Goal: Navigation & Orientation: Find specific page/section

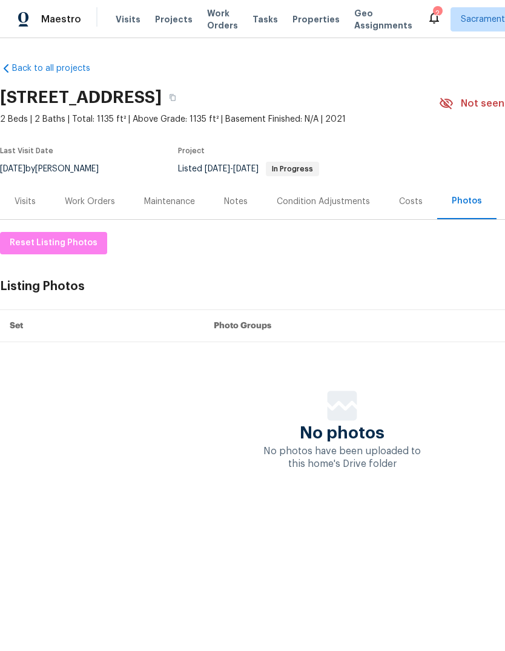
click at [433, 9] on div "2" at bounding box center [437, 13] width 8 height 12
click at [427, 10] on icon at bounding box center [434, 17] width 15 height 15
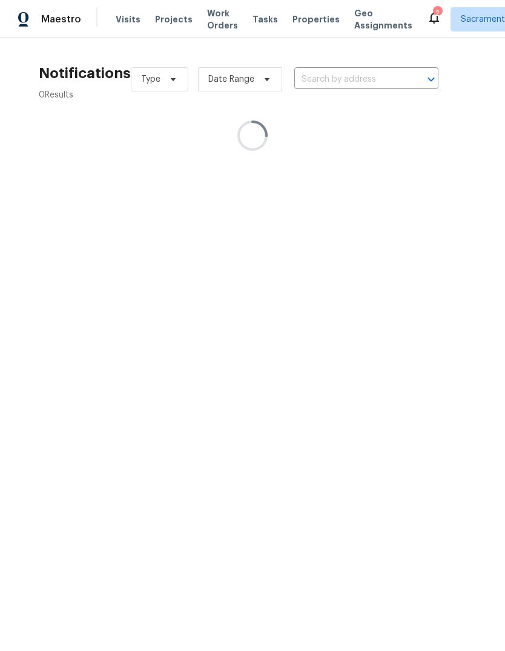
click at [433, 10] on div "2" at bounding box center [437, 13] width 8 height 12
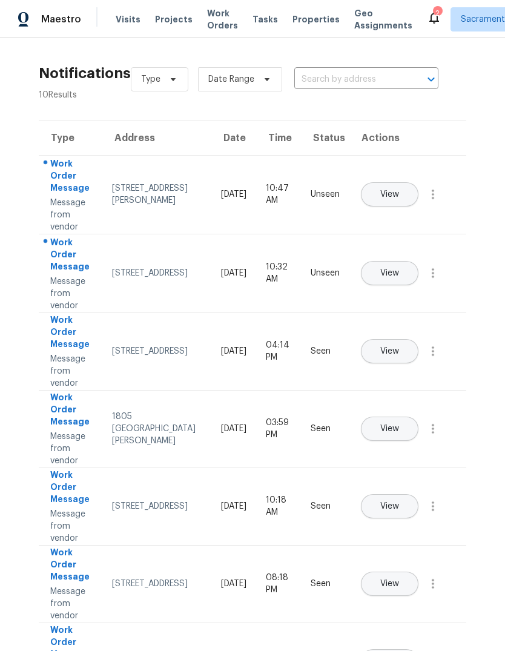
click at [418, 261] on button "View" at bounding box center [390, 273] width 58 height 24
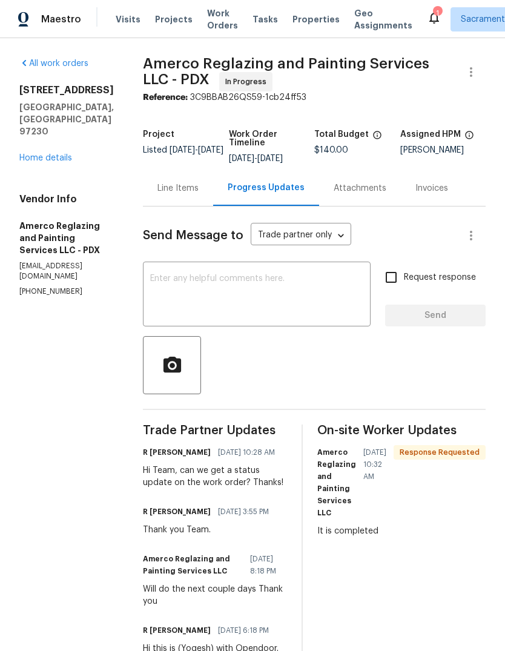
click at [427, 19] on icon at bounding box center [434, 17] width 15 height 15
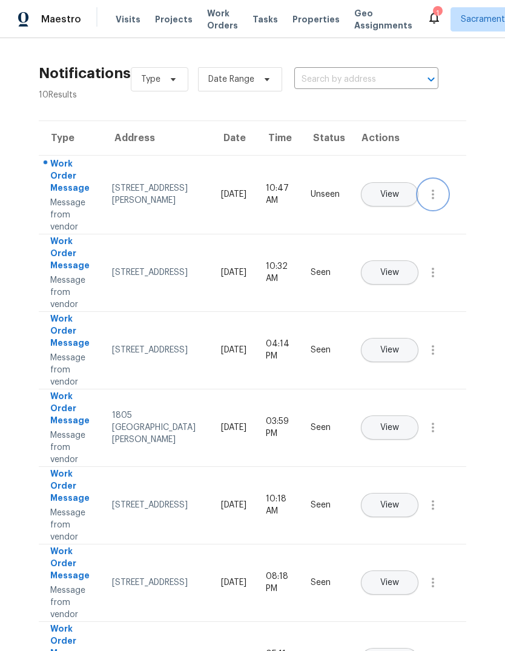
click at [434, 199] on icon "button" at bounding box center [433, 195] width 2 height 10
click at [387, 210] on div "Mark Seen" at bounding box center [364, 209] width 94 height 12
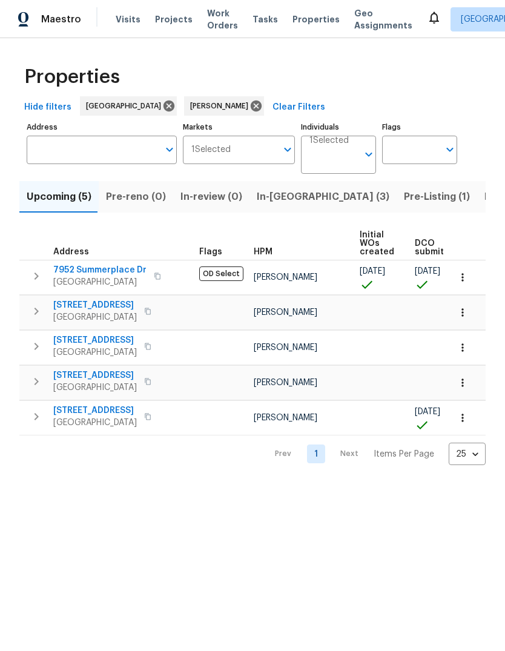
click at [404, 197] on span "Pre-Listing (1)" at bounding box center [437, 196] width 66 height 17
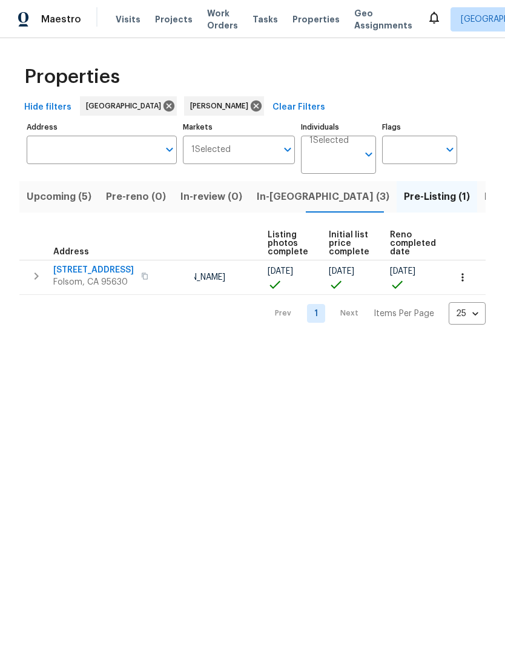
scroll to position [0, 81]
click at [53, 274] on span "121 N Grant Ln" at bounding box center [93, 270] width 81 height 12
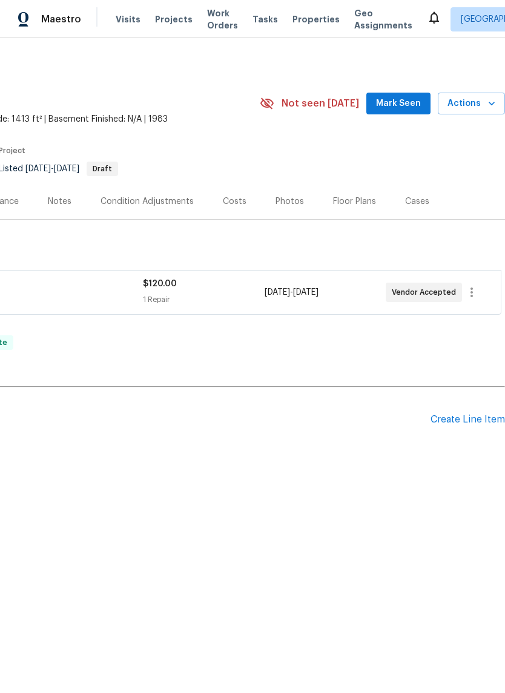
scroll to position [0, 179]
click at [296, 200] on div "Photos" at bounding box center [290, 202] width 28 height 12
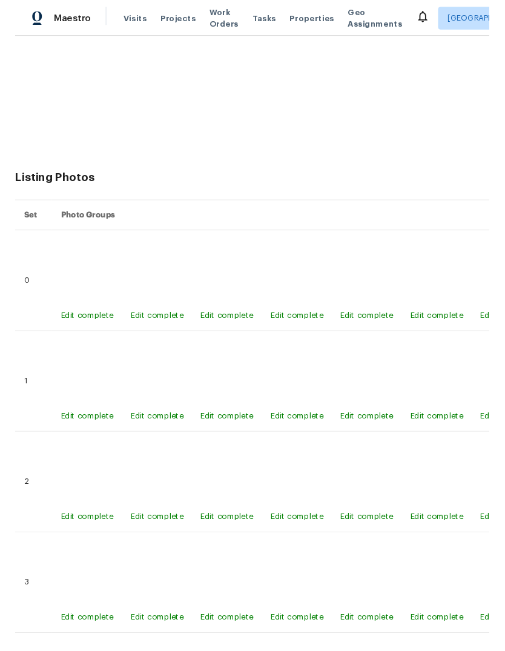
scroll to position [589, 0]
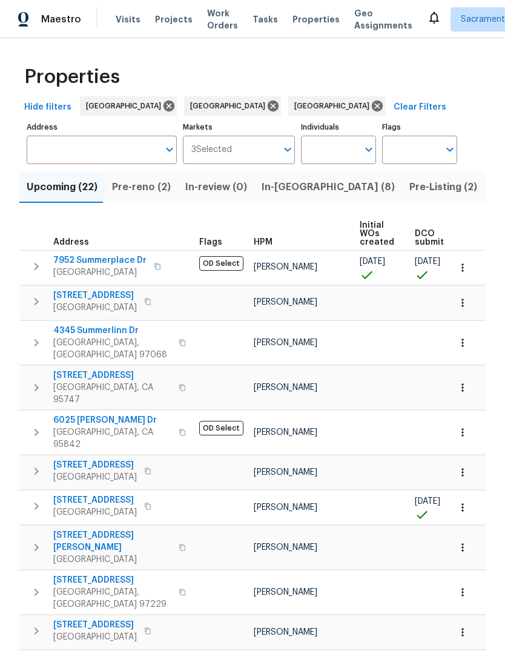
click at [128, 188] on span "Pre-reno (2)" at bounding box center [141, 187] width 59 height 17
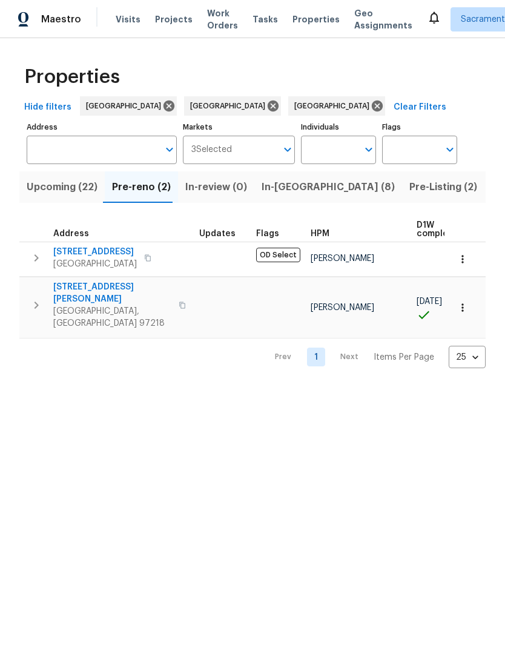
click at [286, 196] on button "In-reno (8)" at bounding box center [328, 186] width 148 height 31
